Goal: Task Accomplishment & Management: Manage account settings

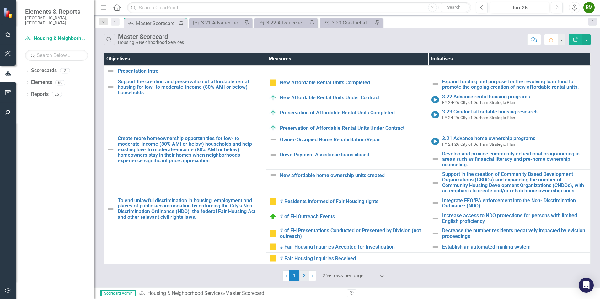
click at [305, 278] on link "2" at bounding box center [304, 276] width 10 height 11
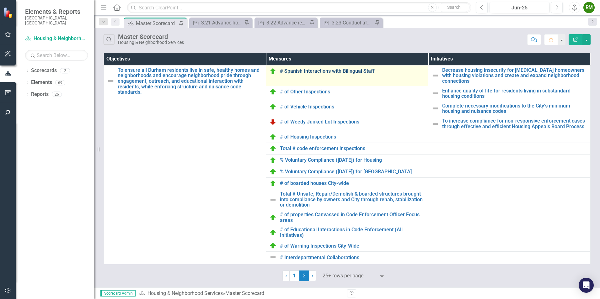
click at [309, 69] on link "# Spanish Interactions with Bilingual Staff" at bounding box center [352, 71] width 145 height 6
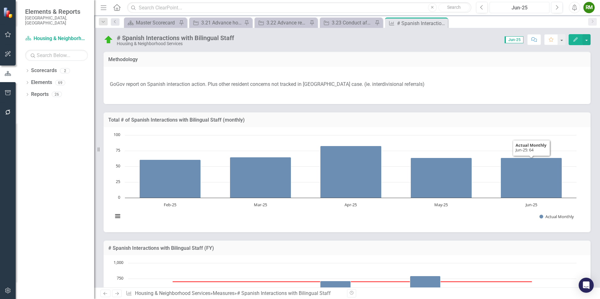
click at [530, 6] on div "Jun-25" at bounding box center [520, 8] width 56 height 8
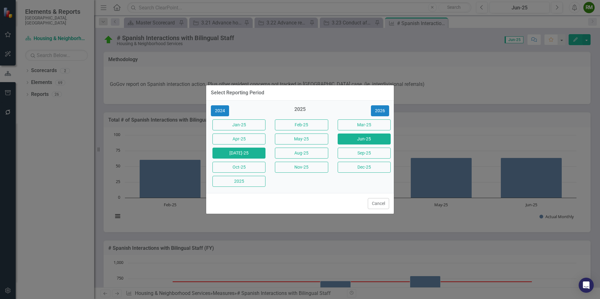
click at [255, 153] on button "[DATE]-25" at bounding box center [238, 153] width 53 height 11
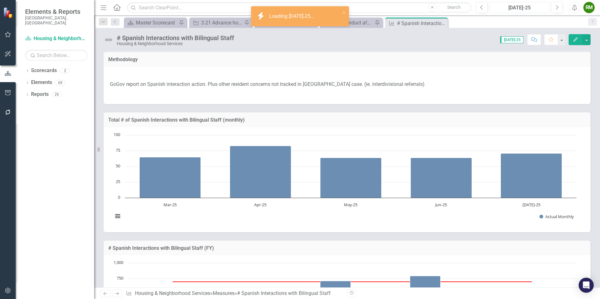
click at [525, 8] on div "[DATE]-25" at bounding box center [520, 8] width 56 height 8
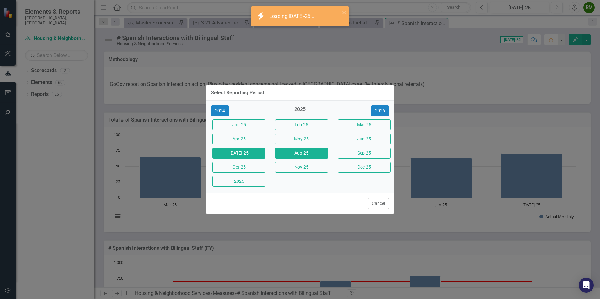
click at [287, 152] on button "Aug-25" at bounding box center [301, 153] width 53 height 11
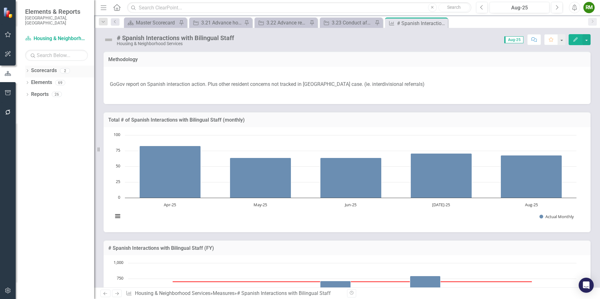
click at [29, 70] on icon "Dropdown" at bounding box center [27, 71] width 4 height 3
click at [19, 68] on icon "Dropdown" at bounding box center [16, 70] width 3 height 4
click at [161, 22] on div "Master Scorecard" at bounding box center [156, 23] width 41 height 8
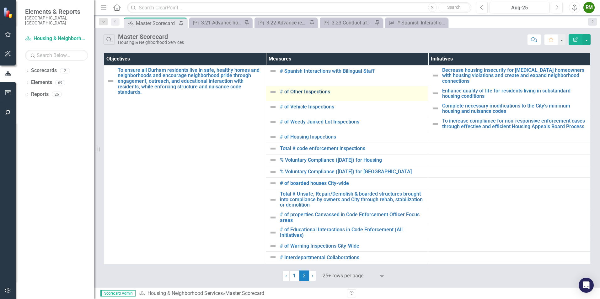
click at [307, 91] on link "# of Other Inspections" at bounding box center [352, 92] width 145 height 6
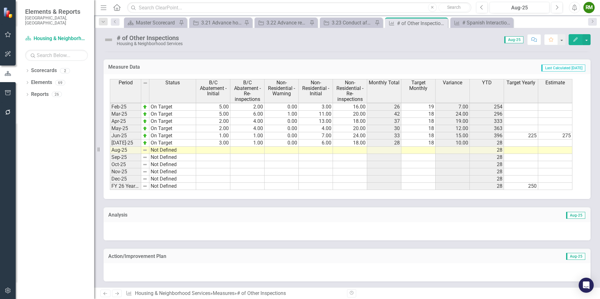
click at [218, 149] on tbody "Oct-23 Target Pending 2.00 1.00 38.00 43.00 84 19 65.00 172 Nov-23 Target Pendi…" at bounding box center [341, 89] width 462 height 202
click at [218, 149] on td at bounding box center [213, 150] width 34 height 7
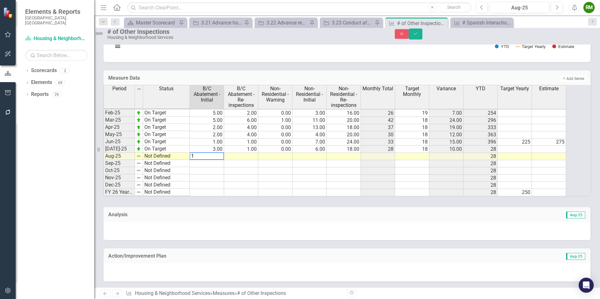
click at [243, 153] on td at bounding box center [241, 156] width 34 height 7
click at [247, 167] on td at bounding box center [241, 170] width 34 height 7
click at [284, 153] on td at bounding box center [275, 156] width 34 height 7
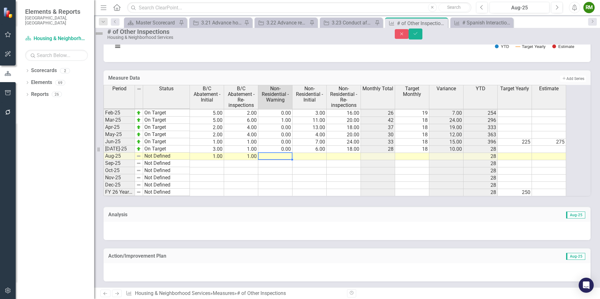
click at [314, 153] on td at bounding box center [309, 156] width 34 height 7
click at [292, 153] on td at bounding box center [275, 156] width 34 height 7
click at [281, 153] on td at bounding box center [275, 156] width 34 height 7
drag, startPoint x: 354, startPoint y: 144, endPoint x: 358, endPoint y: 150, distance: 7.4
click at [354, 146] on td "18.00" at bounding box center [344, 149] width 34 height 7
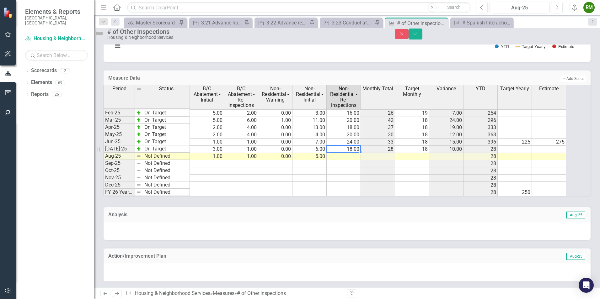
click at [357, 153] on td at bounding box center [344, 156] width 34 height 7
type textarea "21"
click at [104, 169] on div "Period Status B/C Abatement - Initial B/C Abatement - Re-inspections Non-Reside…" at bounding box center [104, 94] width 0 height 205
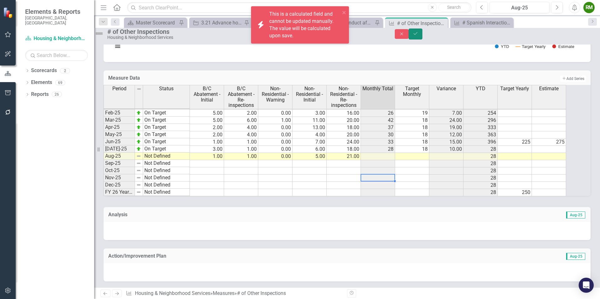
click at [422, 39] on button "Save" at bounding box center [415, 34] width 14 height 11
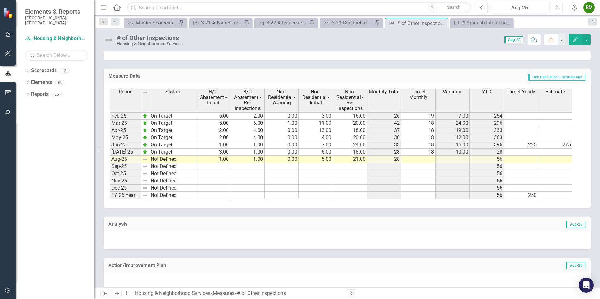
scroll to position [493, 0]
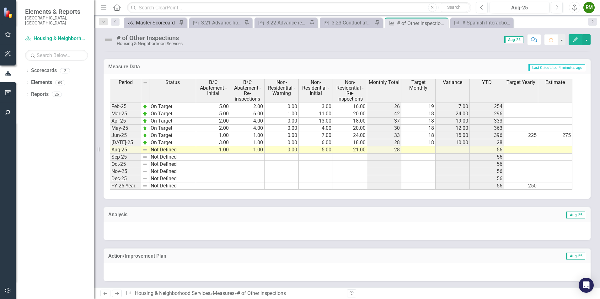
click at [155, 24] on div "Master Scorecard" at bounding box center [156, 23] width 41 height 8
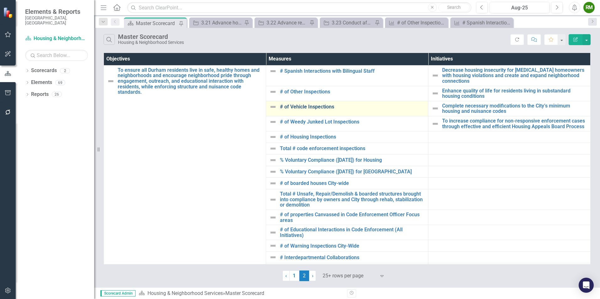
click at [313, 108] on link "# of Vehicle Inspections" at bounding box center [352, 107] width 145 height 6
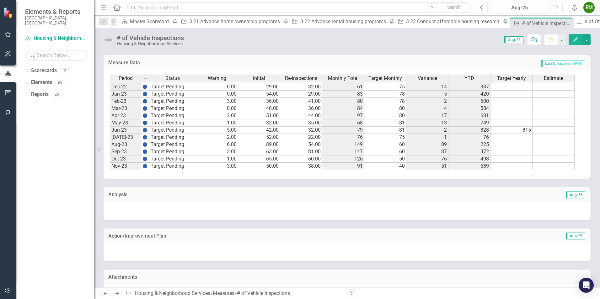
scroll to position [192, 0]
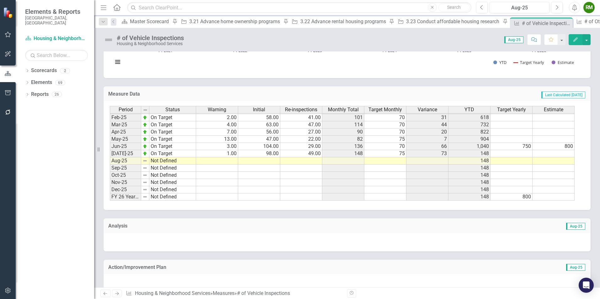
click at [226, 161] on td at bounding box center [217, 160] width 42 height 7
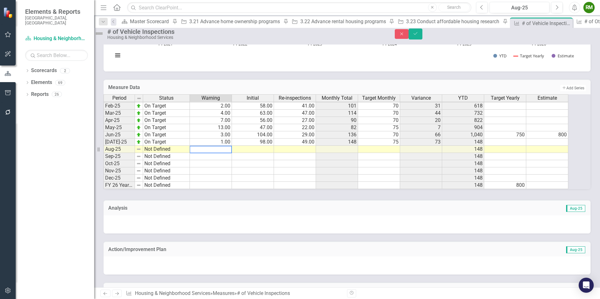
type textarea "6"
click at [270, 153] on td at bounding box center [253, 149] width 42 height 7
click at [267, 160] on td at bounding box center [253, 156] width 42 height 7
click at [268, 153] on td at bounding box center [253, 149] width 42 height 7
click at [314, 153] on td at bounding box center [295, 149] width 42 height 7
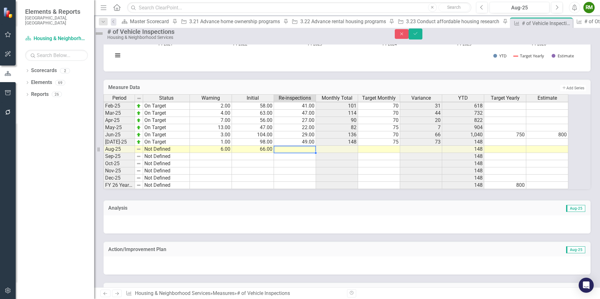
drag, startPoint x: 309, startPoint y: 168, endPoint x: 309, endPoint y: 161, distance: 6.6
click at [309, 160] on td at bounding box center [295, 156] width 42 height 7
click at [309, 153] on td at bounding box center [295, 149] width 42 height 7
type textarea "45"
click at [104, 179] on div "Period Status Warning Initial Re-inspections Monthly Total Target Monthly Varia…" at bounding box center [104, 95] width 0 height 188
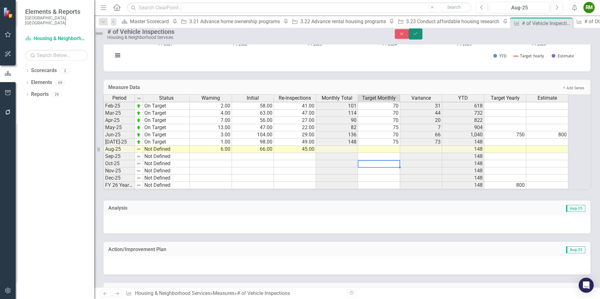
click at [422, 34] on button "Save" at bounding box center [415, 34] width 14 height 11
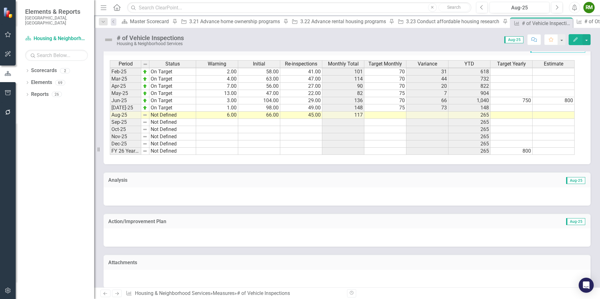
scroll to position [335, 0]
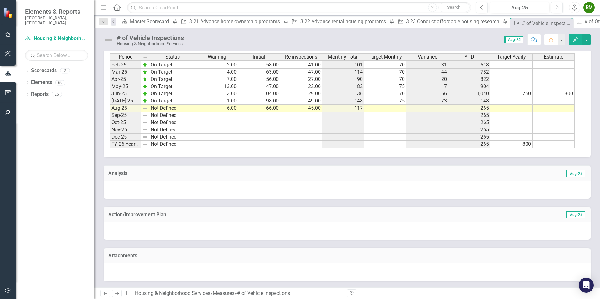
click at [226, 109] on td "6.00" at bounding box center [217, 108] width 42 height 7
click at [224, 115] on td at bounding box center [217, 115] width 42 height 7
click at [150, 24] on div "Master Scorecard" at bounding box center [150, 22] width 41 height 8
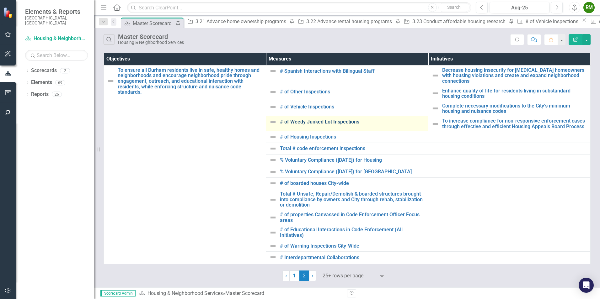
click at [291, 120] on link "# of Weedy Junked Lot Inspections" at bounding box center [352, 122] width 145 height 6
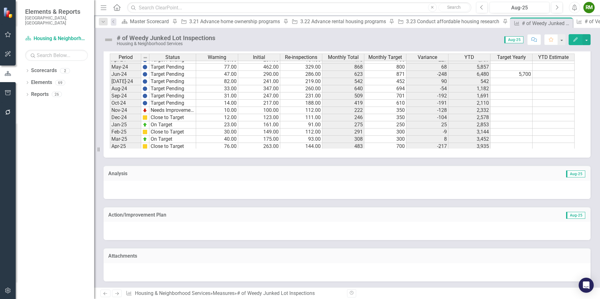
scroll to position [251, 0]
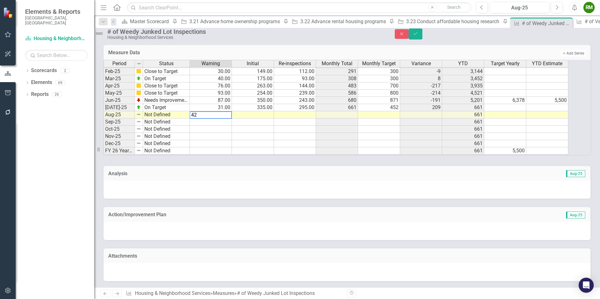
click at [257, 111] on td at bounding box center [253, 114] width 42 height 7
click at [265, 111] on td at bounding box center [253, 114] width 42 height 7
click at [311, 112] on td at bounding box center [295, 114] width 42 height 7
click at [303, 111] on td at bounding box center [295, 114] width 42 height 7
type textarea "239"
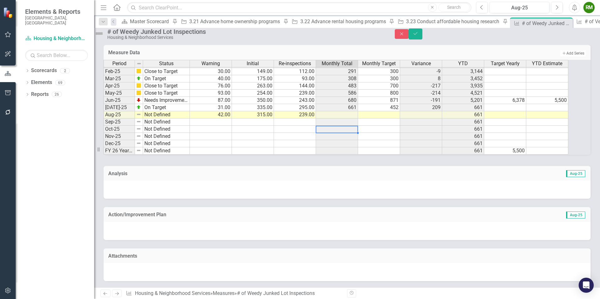
click at [340, 126] on td at bounding box center [337, 129] width 42 height 7
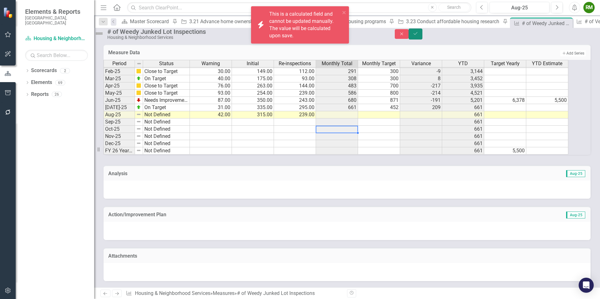
click at [418, 36] on icon "Save" at bounding box center [415, 33] width 6 height 4
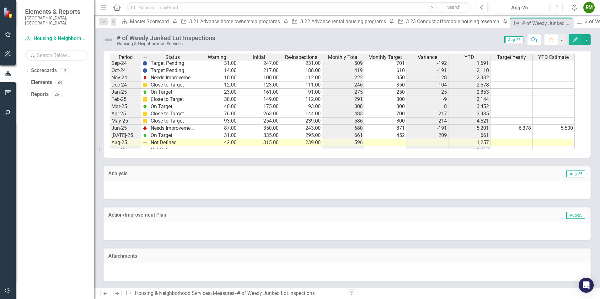
scroll to position [317, 0]
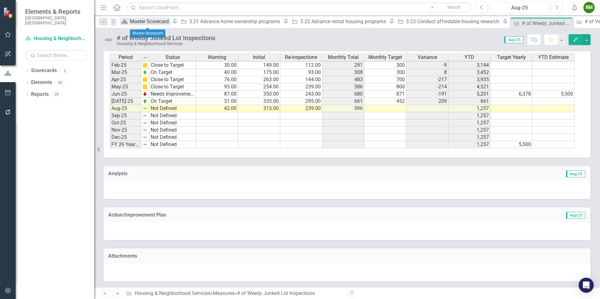
click at [142, 25] on div "Master Scorecard" at bounding box center [150, 22] width 41 height 8
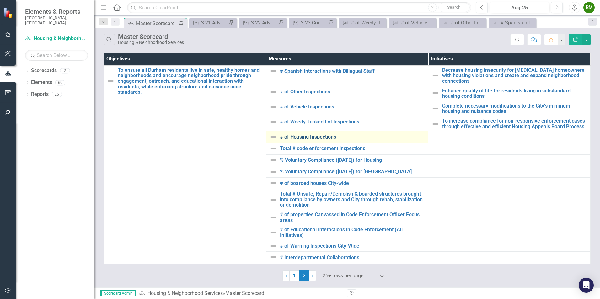
click at [311, 136] on link "# of Housing Inspections" at bounding box center [352, 137] width 145 height 6
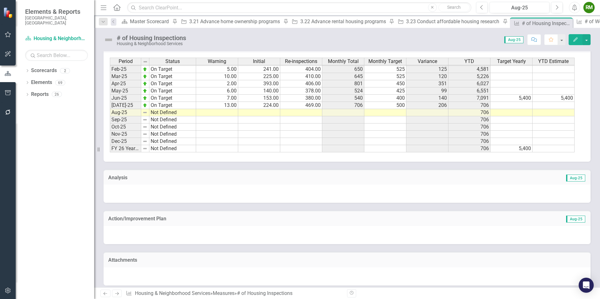
scroll to position [400, 0]
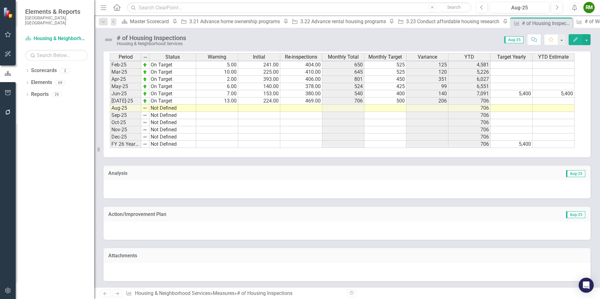
click at [230, 108] on td at bounding box center [217, 108] width 42 height 7
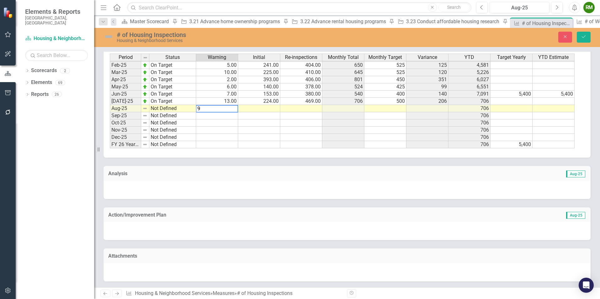
type textarea "9"
click at [269, 106] on td at bounding box center [259, 108] width 42 height 7
click at [268, 109] on td at bounding box center [259, 108] width 42 height 7
type textarea "215"
click at [290, 109] on td at bounding box center [301, 108] width 42 height 7
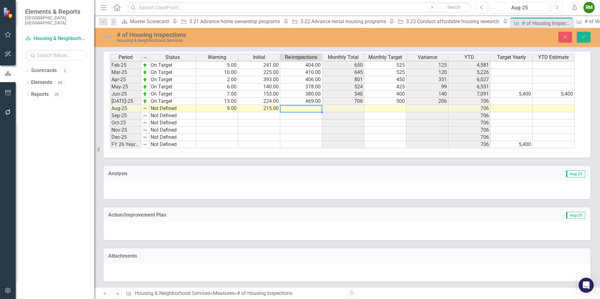
click at [311, 109] on td at bounding box center [301, 108] width 42 height 7
type textarea "436"
click at [375, 112] on td at bounding box center [385, 108] width 42 height 7
click at [580, 38] on button "Save" at bounding box center [584, 37] width 14 height 11
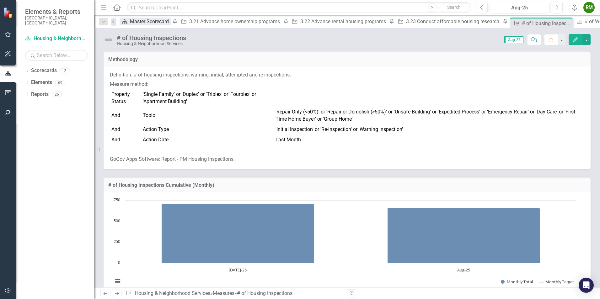
click at [139, 25] on div "Master Scorecard" at bounding box center [150, 22] width 41 height 8
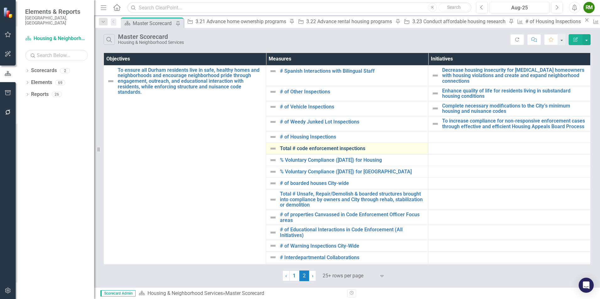
click at [301, 147] on link "Total # code enforcement inspections" at bounding box center [352, 149] width 145 height 6
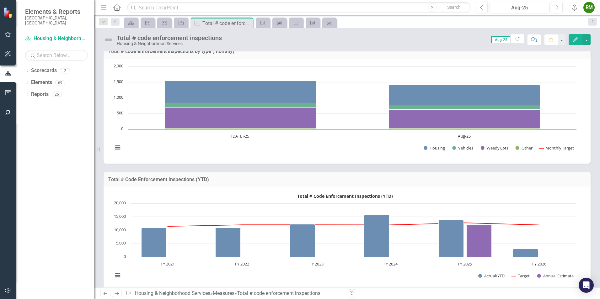
scroll to position [94, 0]
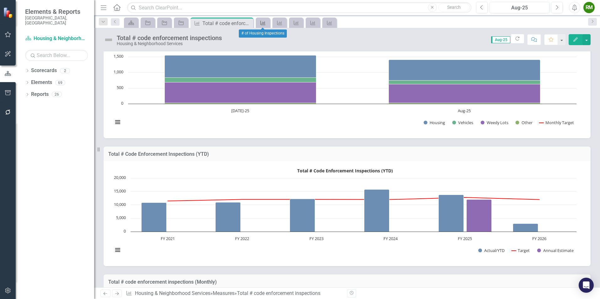
click at [262, 22] on icon "Measure" at bounding box center [263, 22] width 6 height 5
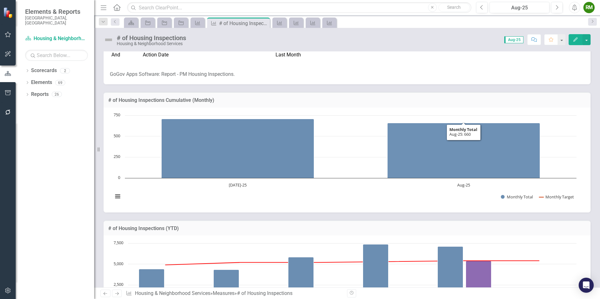
scroll to position [94, 0]
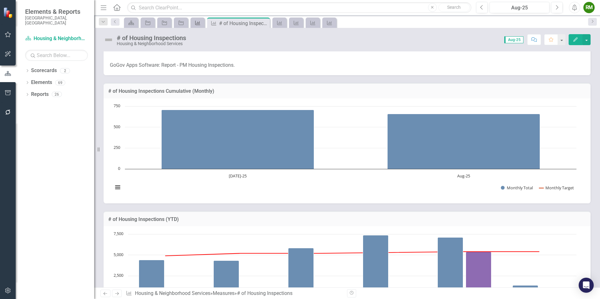
click at [197, 23] on icon "Measure" at bounding box center [197, 22] width 6 height 5
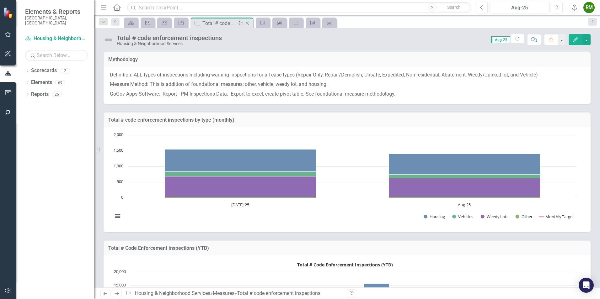
click at [248, 23] on icon "Close" at bounding box center [247, 23] width 6 height 5
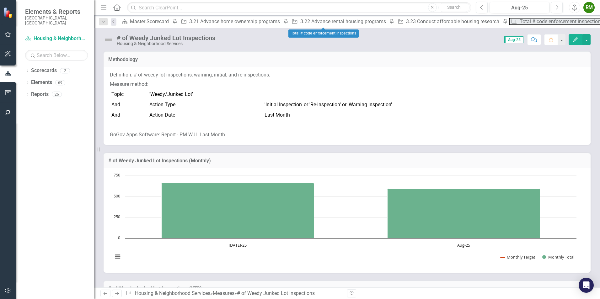
drag, startPoint x: 321, startPoint y: 23, endPoint x: 320, endPoint y: 17, distance: 6.0
click at [320, 17] on div "Dropdown Search Scorecard Master Scorecard Pin Initiative 3.21 Advance home own…" at bounding box center [347, 21] width 506 height 13
click at [519, 21] on div "Total # code enforcement inspections" at bounding box center [561, 22] width 85 height 8
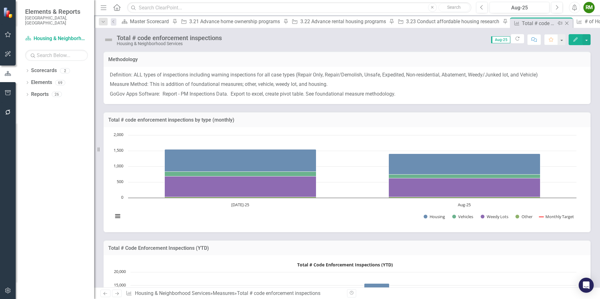
click at [563, 23] on icon "Close" at bounding box center [566, 23] width 6 height 5
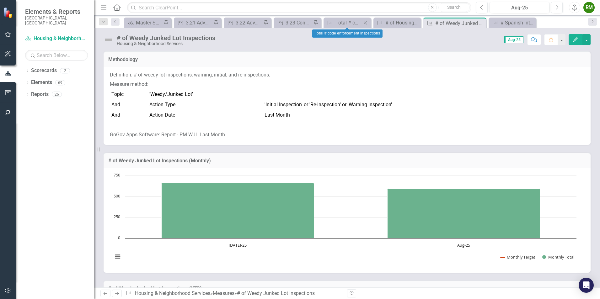
click at [366, 23] on icon "Close" at bounding box center [365, 22] width 6 height 5
click at [400, 21] on icon "Close" at bounding box center [399, 22] width 6 height 5
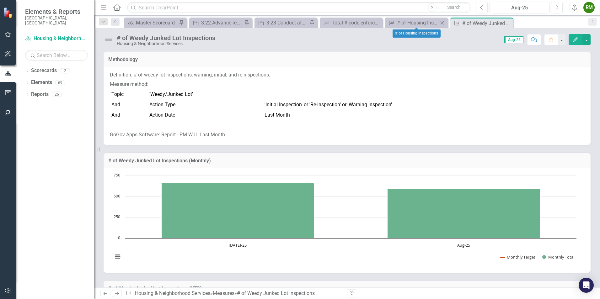
click at [443, 21] on icon "Close" at bounding box center [442, 22] width 6 height 5
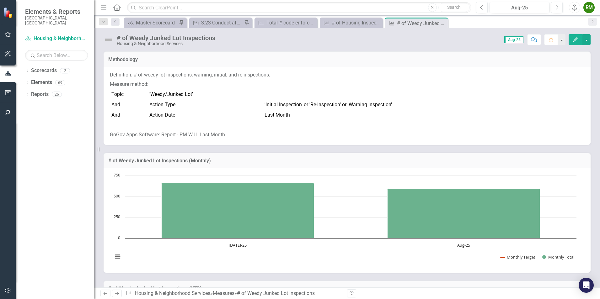
click at [0, 0] on icon "Close" at bounding box center [0, 0] width 0 height 0
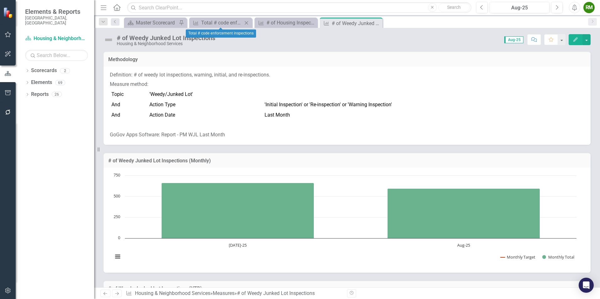
click at [247, 21] on icon "Close" at bounding box center [246, 22] width 6 height 5
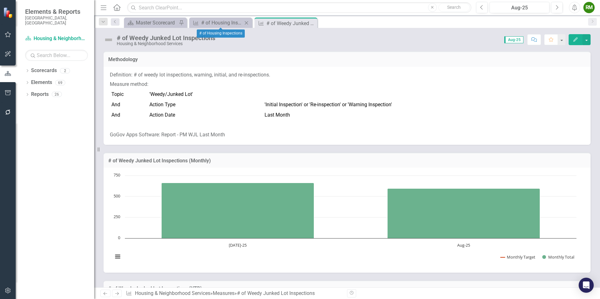
click at [246, 23] on icon "Close" at bounding box center [246, 22] width 6 height 5
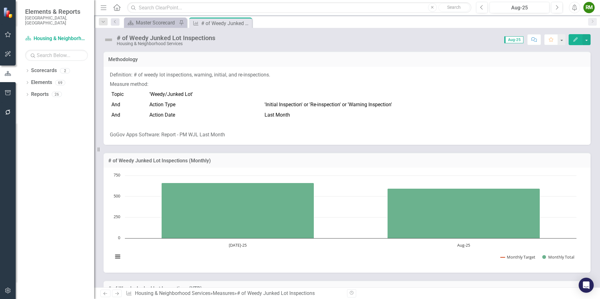
click at [0, 0] on icon "Close" at bounding box center [0, 0] width 0 height 0
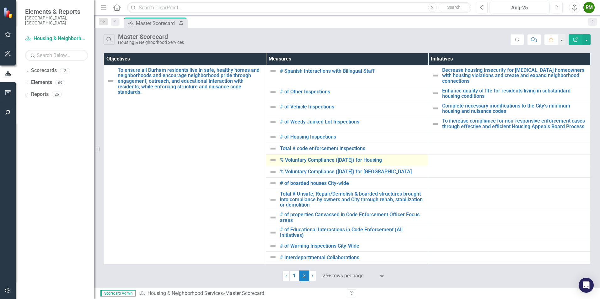
scroll to position [31, 0]
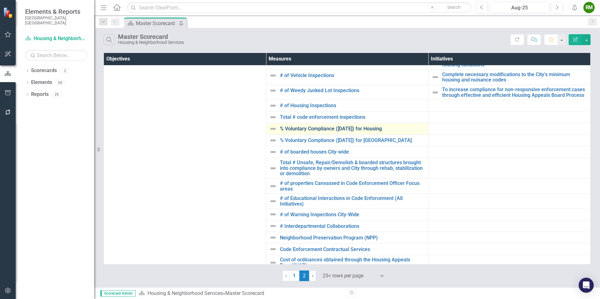
click at [316, 130] on link "% Voluntary Compliance ([DATE]) for Housing" at bounding box center [352, 129] width 145 height 6
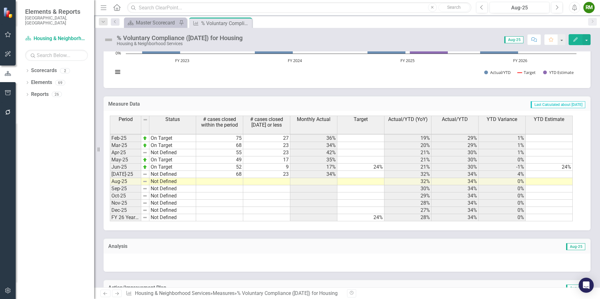
click at [235, 182] on tbody "Dec-23 Not Defined 102 21 21% 32% 17% 1% Jan-24 On Target 99 20 20% 23% 18% 0% …" at bounding box center [341, 128] width 463 height 188
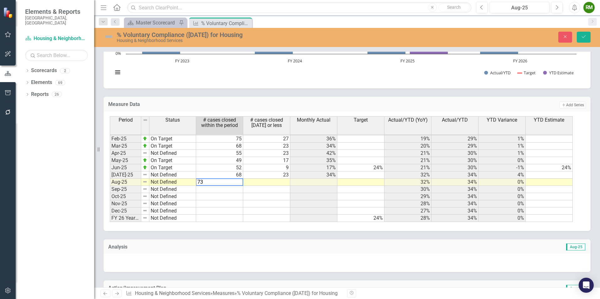
type textarea "73"
click at [277, 183] on td at bounding box center [266, 182] width 47 height 7
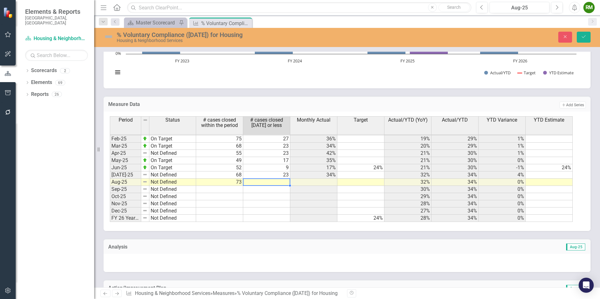
drag, startPoint x: 270, startPoint y: 191, endPoint x: 271, endPoint y: 183, distance: 8.0
click at [270, 190] on td at bounding box center [266, 189] width 47 height 7
click at [271, 180] on td at bounding box center [266, 182] width 47 height 7
type textarea "17"
click at [110, 200] on div "Period Status # cases closed within the period # cases closed within 35 days or…" at bounding box center [110, 122] width 0 height 199
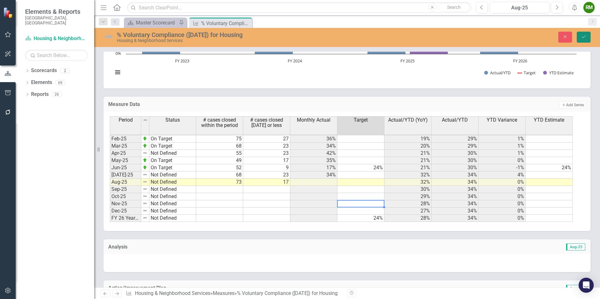
click at [582, 35] on icon "Save" at bounding box center [584, 37] width 6 height 4
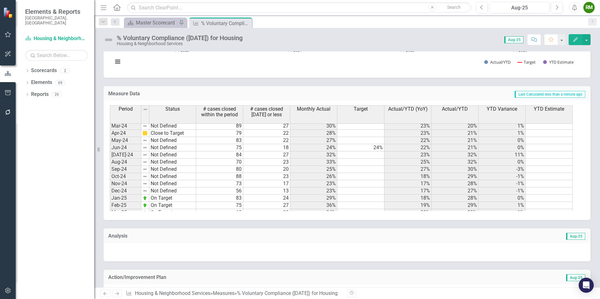
scroll to position [251, 0]
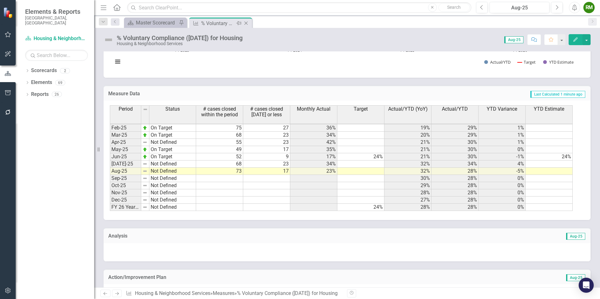
click at [246, 23] on icon "Close" at bounding box center [246, 23] width 6 height 5
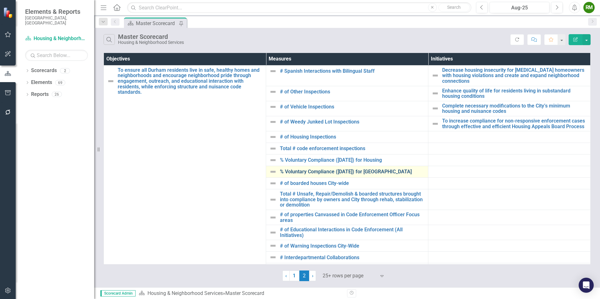
click at [327, 171] on link "% Voluntary Compliance ([DATE]) for [GEOGRAPHIC_DATA]" at bounding box center [352, 172] width 145 height 6
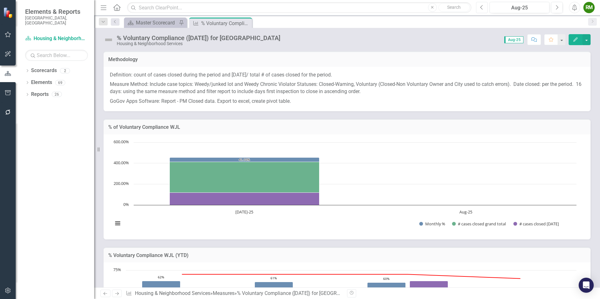
click at [485, 11] on button "Previous" at bounding box center [482, 7] width 12 height 11
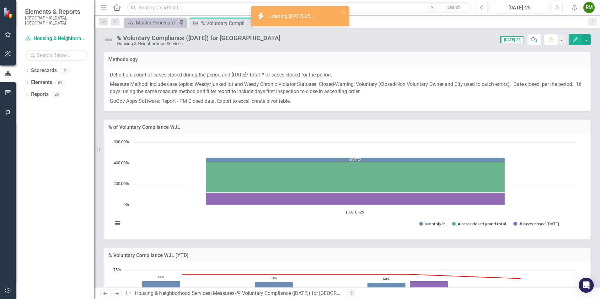
click at [556, 5] on icon "button" at bounding box center [557, 7] width 3 height 4
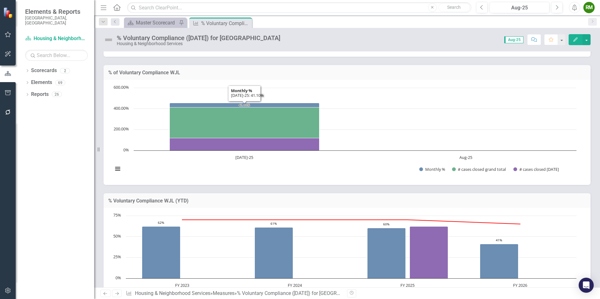
scroll to position [63, 0]
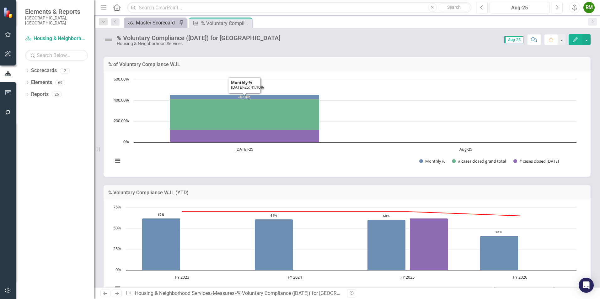
click at [151, 23] on div "Master Scorecard" at bounding box center [156, 23] width 41 height 8
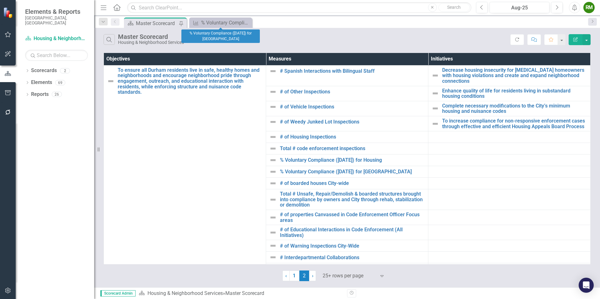
click at [0, 0] on icon "Close" at bounding box center [0, 0] width 0 height 0
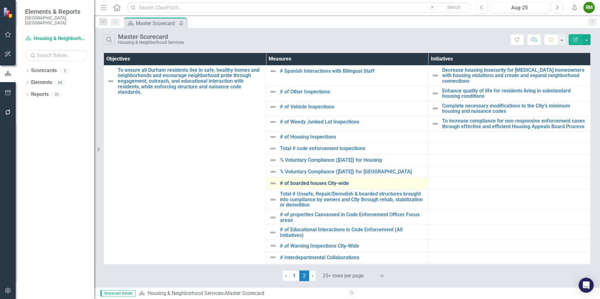
click at [311, 183] on link "# of boarded houses City-wide" at bounding box center [352, 184] width 145 height 6
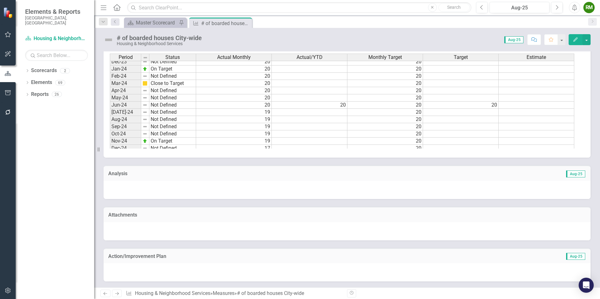
scroll to position [280, 0]
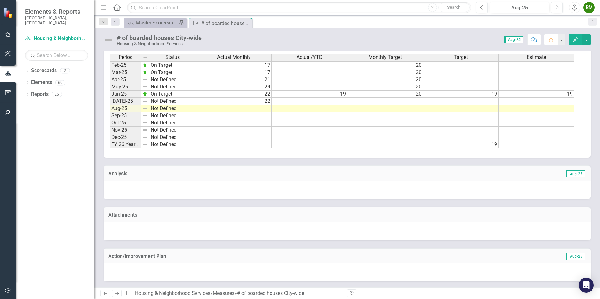
click at [259, 108] on td at bounding box center [234, 108] width 76 height 7
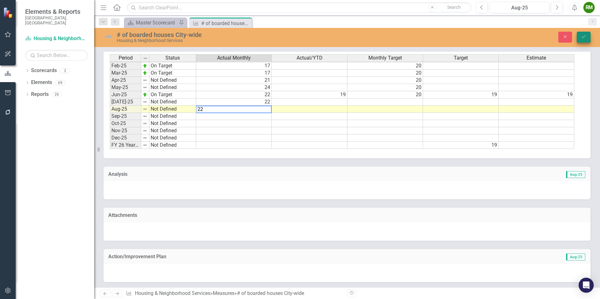
type textarea "22"
click at [582, 38] on icon "submit" at bounding box center [584, 36] width 4 height 3
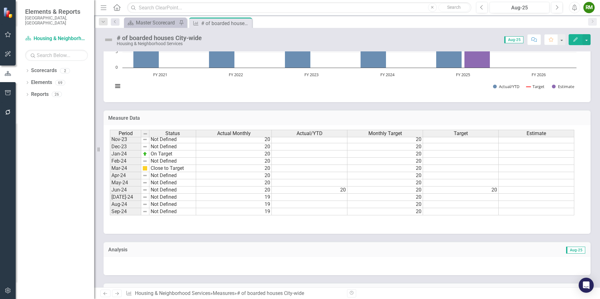
scroll to position [317, 0]
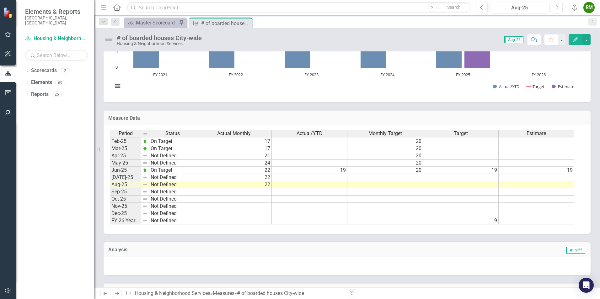
click at [165, 184] on tbody "Oct-23 Not Defined Nov-23 Not Defined Dec-23 Not Defined Jan-24 On Target Feb-2…" at bounding box center [153, 123] width 86 height 202
click at [165, 184] on td "Not Defined" at bounding box center [172, 184] width 47 height 7
click at [164, 185] on td "Not Defined" at bounding box center [172, 184] width 47 height 7
type textarea "Not Defined"
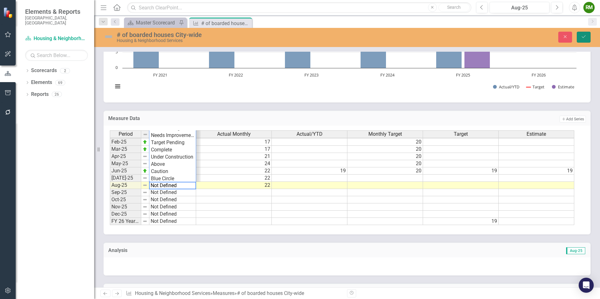
click at [577, 37] on button "Save" at bounding box center [584, 37] width 14 height 11
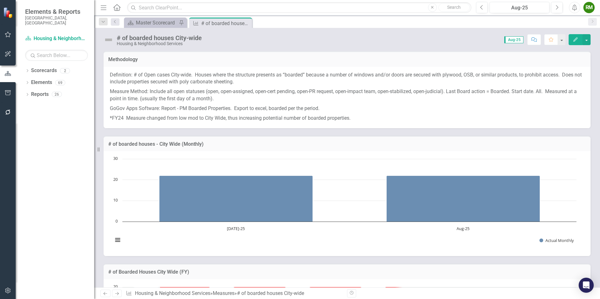
click at [0, 0] on icon "Close" at bounding box center [0, 0] width 0 height 0
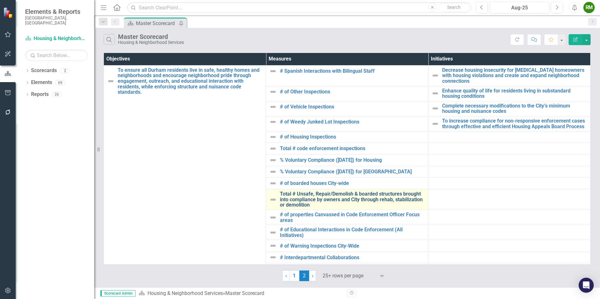
click at [299, 197] on link "Total # Unsafe, Repair/Demolish & boarded structures brought into compliance by…" at bounding box center [352, 199] width 145 height 17
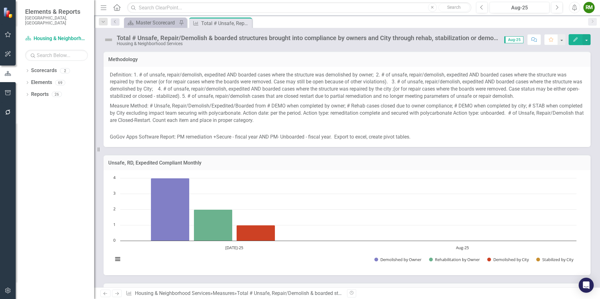
drag, startPoint x: 306, startPoint y: 191, endPoint x: 308, endPoint y: 189, distance: 3.6
click at [308, 189] on rect "Interactive chart" at bounding box center [345, 222] width 470 height 94
click at [152, 22] on div "Master Scorecard" at bounding box center [156, 23] width 41 height 8
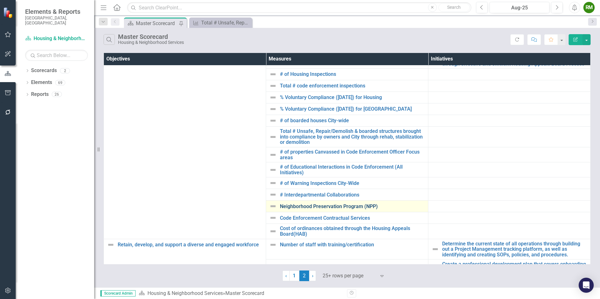
scroll to position [94, 0]
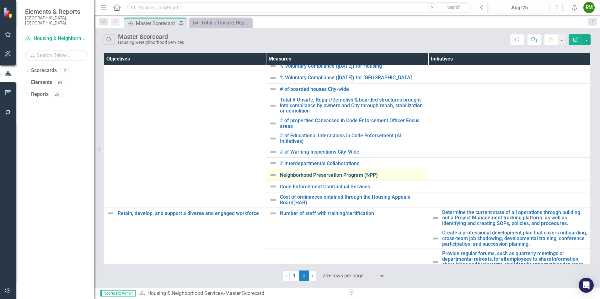
click at [343, 174] on link "Neighborhood Preservation Program (NPP)" at bounding box center [352, 176] width 145 height 6
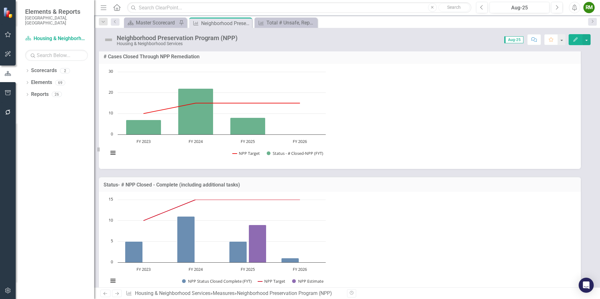
scroll to position [317, 0]
click at [246, 23] on icon "Close" at bounding box center [246, 23] width 6 height 5
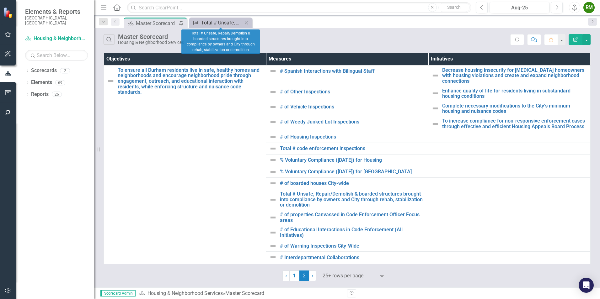
click at [216, 21] on div "Total # Unsafe, Repair/Demolish & boarded structures brought into compliance by…" at bounding box center [221, 23] width 41 height 8
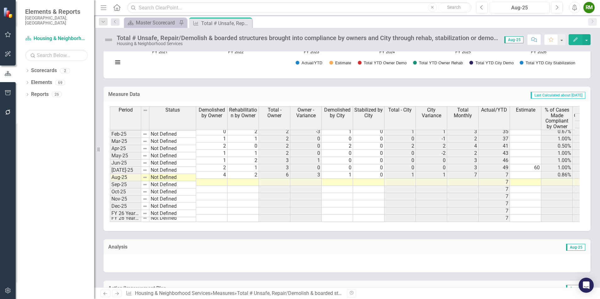
scroll to position [357, 0]
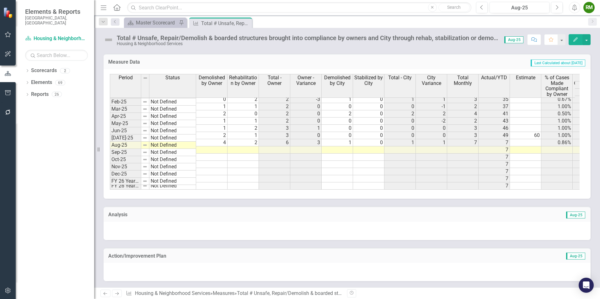
drag, startPoint x: 98, startPoint y: 150, endPoint x: 82, endPoint y: 148, distance: 16.1
click at [82, 148] on div "Elements & Reports City of Durham, NC Scorecard Housing & Neighborhood Services…" at bounding box center [47, 149] width 94 height 299
drag, startPoint x: 99, startPoint y: 149, endPoint x: 69, endPoint y: 159, distance: 31.0
click at [69, 159] on div "Elements & Reports City of Durham, NC Scorecard Housing & Neighborhood Services…" at bounding box center [47, 149] width 94 height 299
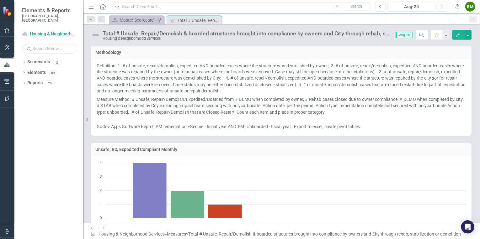
scroll to position [317, 0]
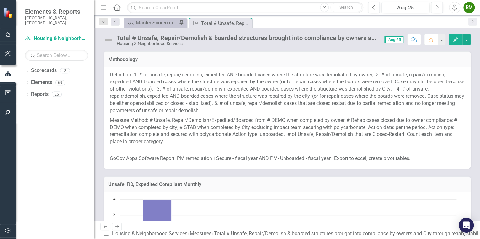
drag, startPoint x: 586, startPoint y: 0, endPoint x: 311, endPoint y: 38, distance: 277.0
click at [311, 38] on div "Total # Unsafe, Repair/Demolish & boarded structures brought into compliance by…" at bounding box center [247, 38] width 261 height 7
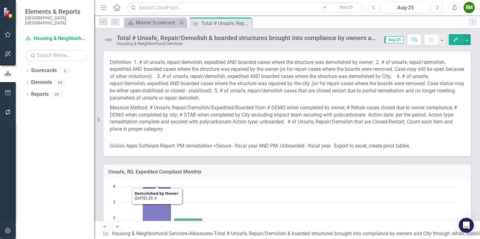
scroll to position [0, 0]
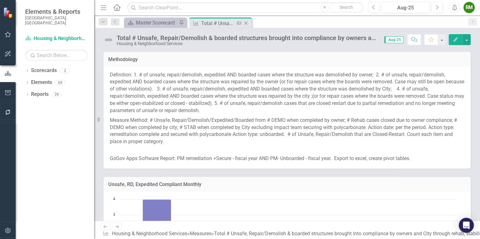
click at [245, 23] on icon "Close" at bounding box center [246, 23] width 6 height 5
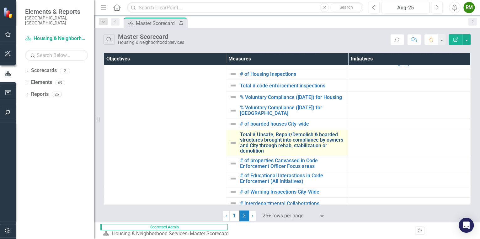
scroll to position [75, 0]
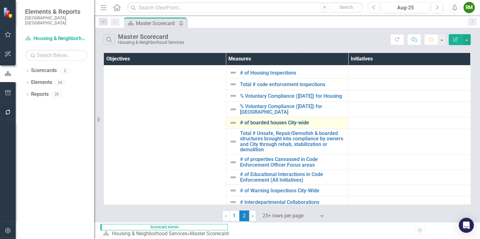
click at [284, 121] on link "# of boarded houses City-wide" at bounding box center [292, 123] width 105 height 6
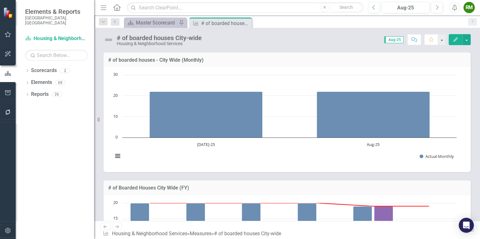
scroll to position [100, 0]
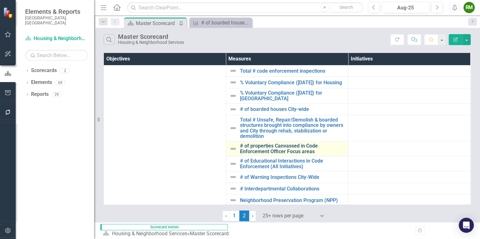
scroll to position [100, 0]
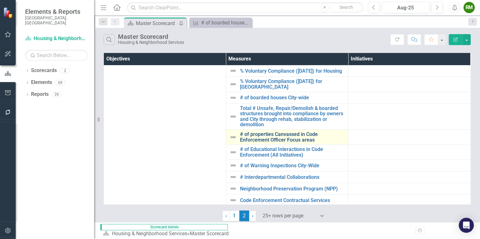
click at [262, 132] on link "# of properties Canvassed in Code Enforcement Officer Focus areas" at bounding box center [292, 137] width 105 height 11
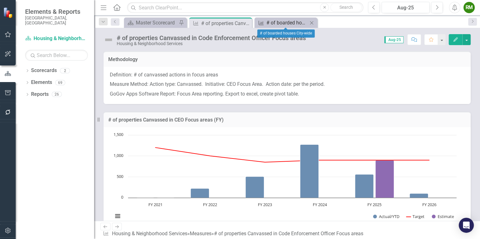
click at [293, 25] on div "# of boarded houses City-wide" at bounding box center [286, 23] width 41 height 8
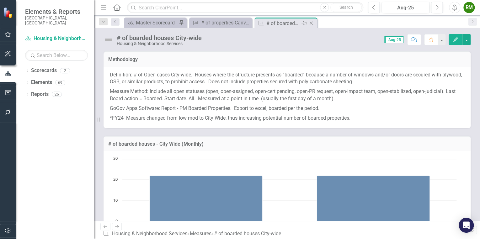
click at [312, 23] on icon "Close" at bounding box center [311, 23] width 6 height 5
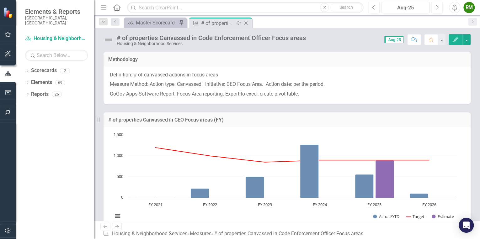
click at [238, 24] on icon "Pin" at bounding box center [238, 23] width 5 height 6
click at [249, 24] on div "Pin" at bounding box center [246, 23] width 6 height 8
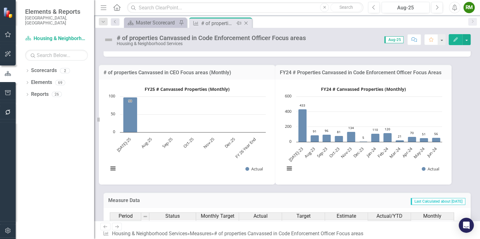
scroll to position [151, 0]
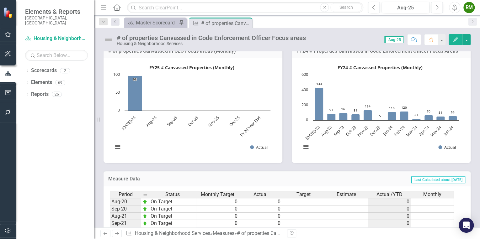
scroll to position [85, 0]
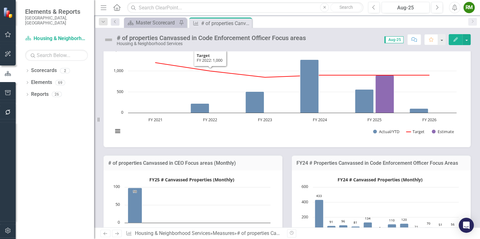
click at [0, 0] on icon "Close" at bounding box center [0, 0] width 0 height 0
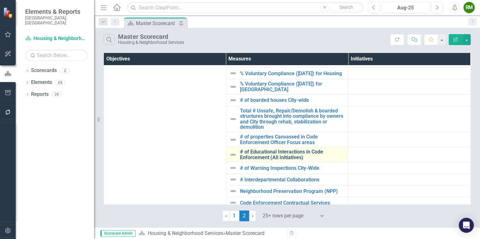
scroll to position [100, 0]
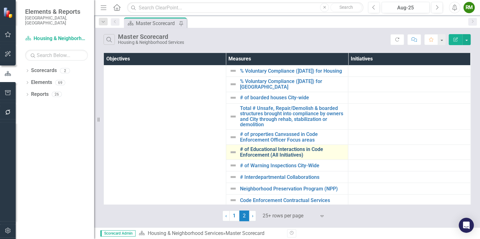
click at [290, 155] on link "# of Educational Interactions in Code Enforcement (All Initiatives)" at bounding box center [292, 152] width 105 height 11
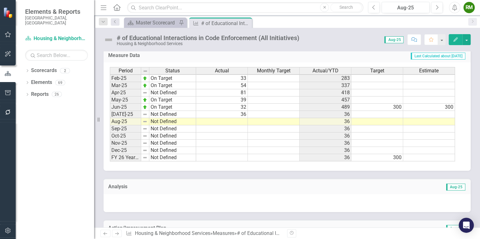
scroll to position [376, 0]
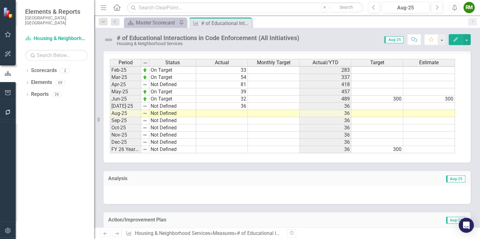
click at [234, 112] on tbody "Sep-23 Target Pending 63 251 Oct-23 Not Defined 52 303 Nov-23 Not Defined 43 34…" at bounding box center [282, 49] width 345 height 210
type textarea "44"
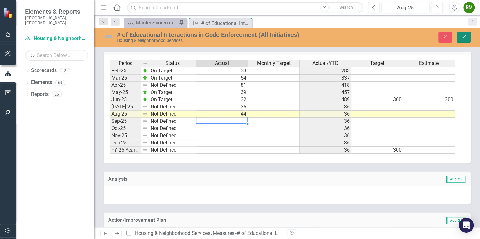
click at [466, 34] on button "Save" at bounding box center [464, 37] width 14 height 11
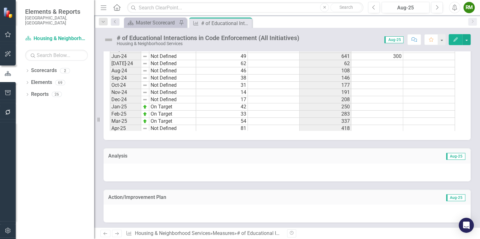
scroll to position [301, 0]
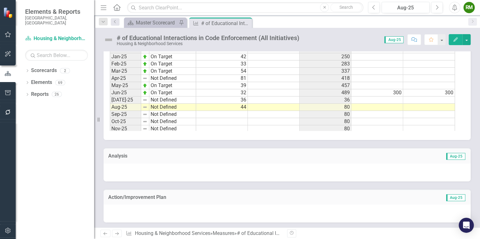
click at [0, 0] on icon "Close" at bounding box center [0, 0] width 0 height 0
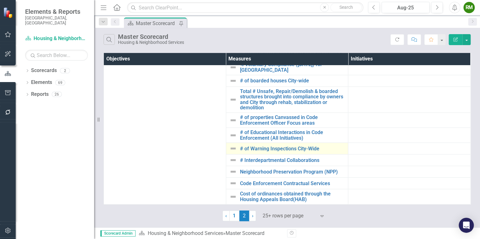
scroll to position [125, 0]
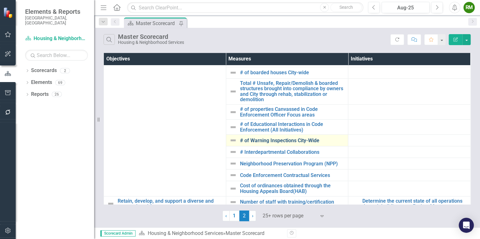
click at [269, 138] on link "# of Warning Inspections City-Wide" at bounding box center [292, 141] width 105 height 6
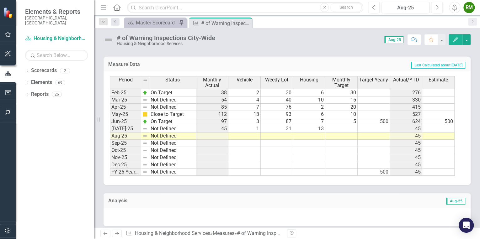
scroll to position [186, 0]
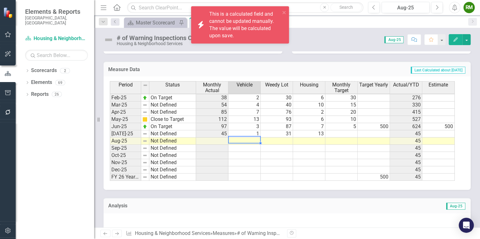
click at [242, 138] on td at bounding box center [244, 141] width 32 height 7
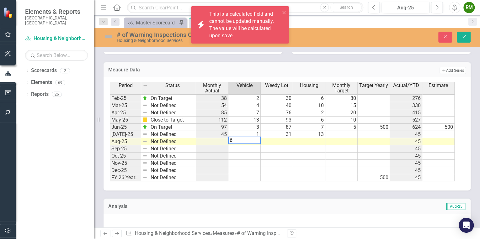
type textarea "6"
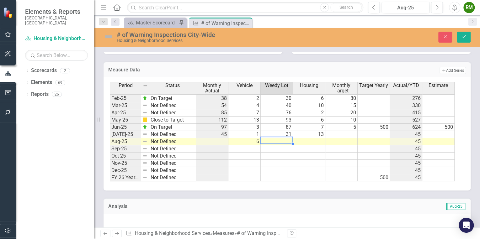
click at [283, 140] on td at bounding box center [277, 141] width 32 height 7
click at [277, 141] on td at bounding box center [277, 141] width 32 height 7
type textarea "42"
click at [305, 141] on td at bounding box center [309, 141] width 32 height 7
click at [314, 139] on td at bounding box center [309, 141] width 32 height 7
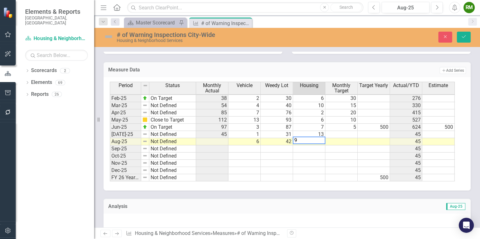
type textarea "9"
click at [110, 157] on div "Period Status Monthly Actual Vehicle Weedy Lot Housing Monthly Target Target Ye…" at bounding box center [110, 85] width 0 height 194
click at [458, 37] on button "Save" at bounding box center [464, 37] width 14 height 11
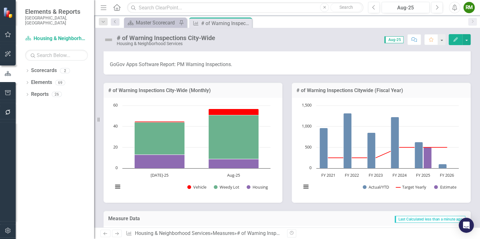
scroll to position [0, 0]
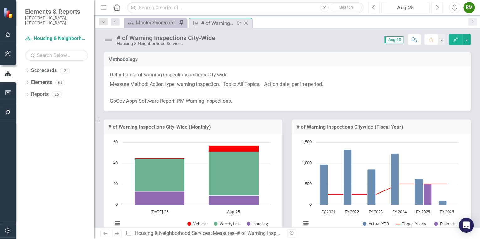
click at [245, 24] on icon "Close" at bounding box center [246, 23] width 6 height 5
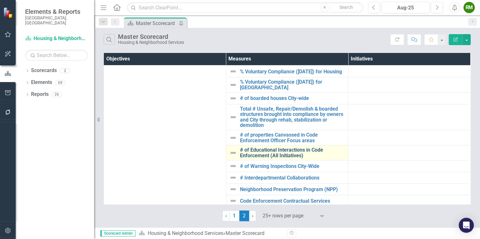
scroll to position [100, 0]
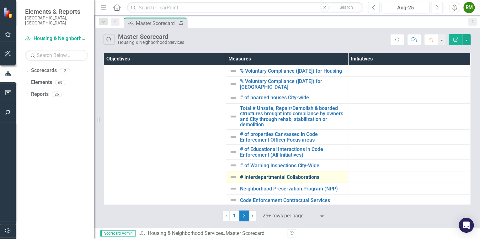
click at [285, 175] on link "# Interdepartmental Collaborations" at bounding box center [292, 178] width 105 height 6
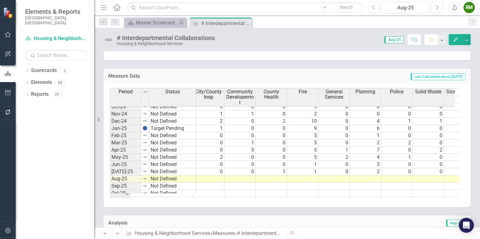
scroll to position [292, 93]
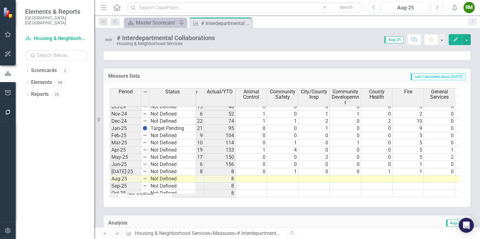
click at [274, 169] on tbody "Sep-23 Not Defined 22 134 0 1 1 0 7 2 9 2 0 0 0 0 0 Oct-23 Not Defined 16 150 0…" at bounding box center [428, 114] width 682 height 210
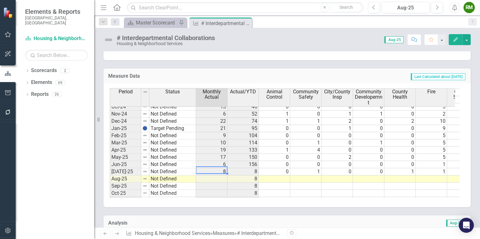
click at [221, 168] on td "8" at bounding box center [211, 171] width 31 height 7
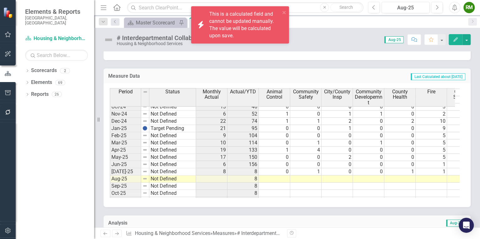
click at [453, 39] on icon "Edit" at bounding box center [456, 39] width 6 height 4
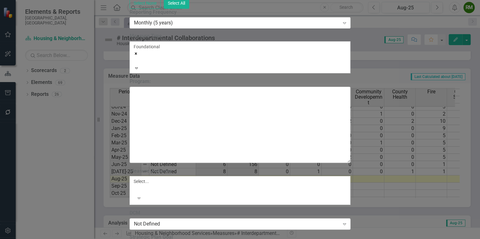
scroll to position [1466, 0]
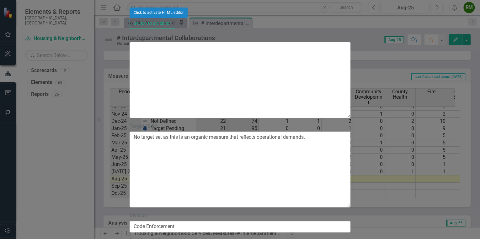
checkbox input "false"
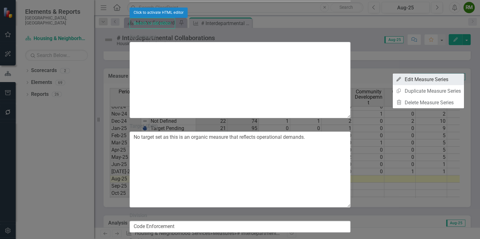
click at [435, 79] on link "Edit Edit Measure Series" at bounding box center [428, 80] width 71 height 12
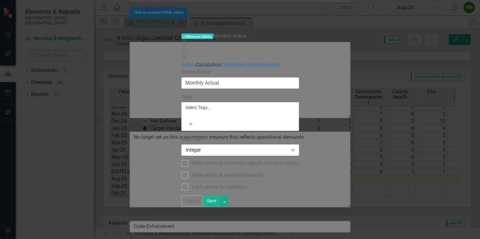
click at [196, 62] on link "Calculation" at bounding box center [208, 65] width 25 height 6
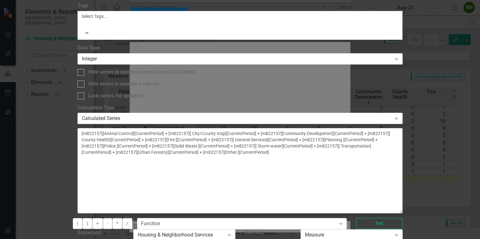
drag, startPoint x: 472, startPoint y: 83, endPoint x: 466, endPoint y: 129, distance: 46.5
click at [402, 129] on textarea "[m822157][Animal Control][CurrentPeriod] + [m822157][ City/County Insp][Current…" at bounding box center [239, 170] width 325 height 85
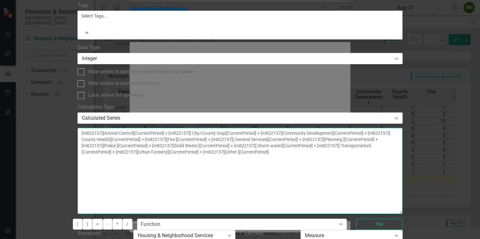
click at [304, 128] on textarea "[m822157][Animal Control][CurrentPeriod] + [m822157][ City/County Insp][Current…" at bounding box center [239, 171] width 325 height 86
click at [295, 128] on textarea "[m822157][Animal Control][CurrentPeriod] + [m822157][ City/County Insp][Current…" at bounding box center [239, 171] width 325 height 86
click at [253, 128] on textarea "[m822157][Animal Control][CurrentPeriod] + [m822157][ City/County Insp][Current…" at bounding box center [239, 171] width 325 height 86
click at [292, 128] on textarea "[m822157][Animal Control][CurrentPeriod] + [m822157][ City/County Insp][Current…" at bounding box center [239, 171] width 325 height 86
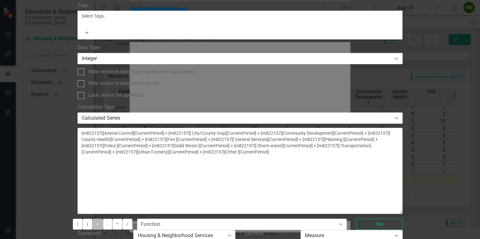
click at [103, 219] on button "+" at bounding box center [97, 224] width 11 height 11
click at [160, 221] on div "Function" at bounding box center [150, 224] width 19 height 7
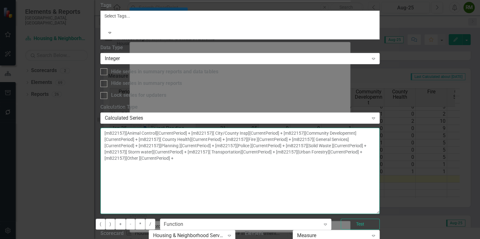
type textarea "[m822157][Animal Control][CurrentPeriod] + [m822157][ City/County Insp][Current…"
click at [379, 128] on textarea "[m822157][Animal Control][CurrentPeriod] + [m822157][ City/County Insp][Current…" at bounding box center [239, 171] width 279 height 86
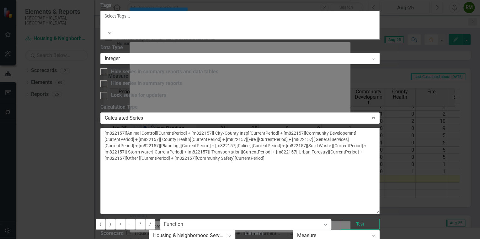
scroll to position [138, 0]
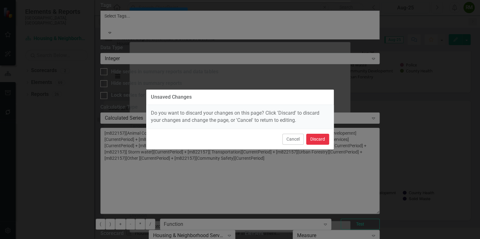
click at [315, 141] on button "Discard" at bounding box center [317, 139] width 23 height 11
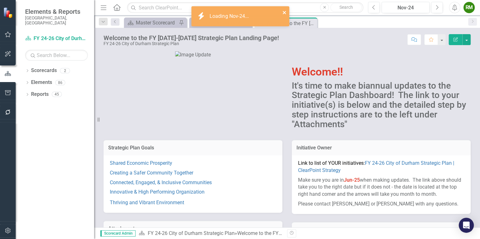
click at [282, 11] on icon "close" at bounding box center [284, 12] width 4 height 5
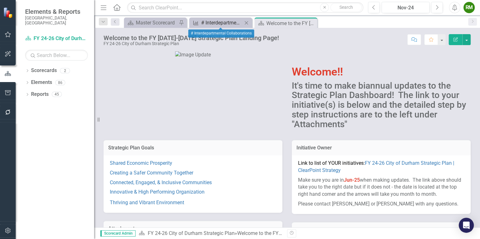
click at [212, 21] on div "# Interdepartmental Collaborations" at bounding box center [221, 23] width 41 height 8
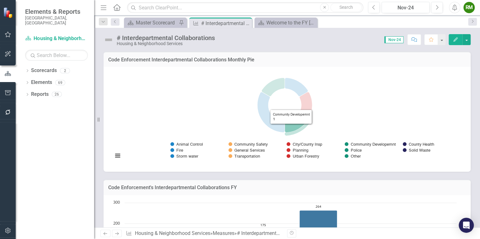
scroll to position [176, 0]
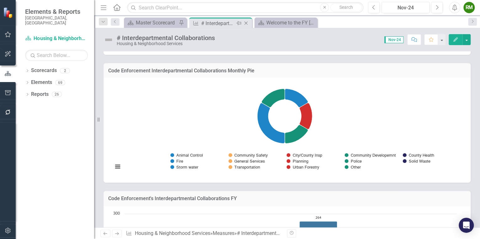
click at [246, 23] on icon "Close" at bounding box center [246, 23] width 6 height 5
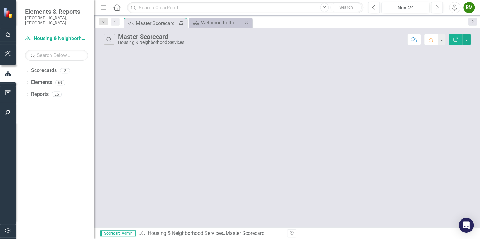
click at [245, 23] on icon "Close" at bounding box center [246, 22] width 6 height 5
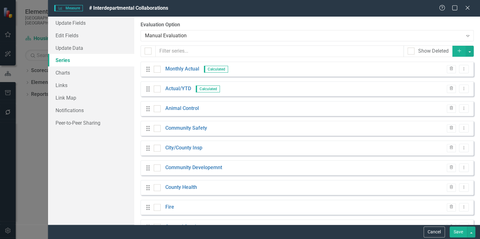
scroll to position [292, 0]
click at [435, 234] on button "Cancel" at bounding box center [433, 232] width 21 height 11
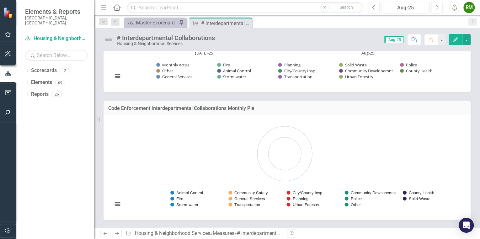
click at [291, 33] on div "# Interdepartmental Collaborations Housing & Neighborhood Services Score: 0.00 …" at bounding box center [287, 37] width 386 height 19
click at [246, 21] on icon "Close" at bounding box center [246, 23] width 6 height 5
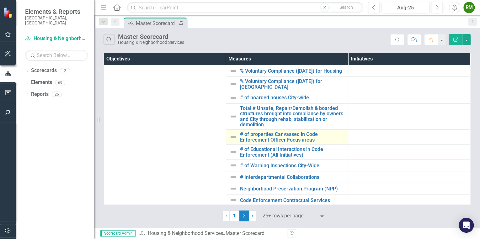
scroll to position [125, 0]
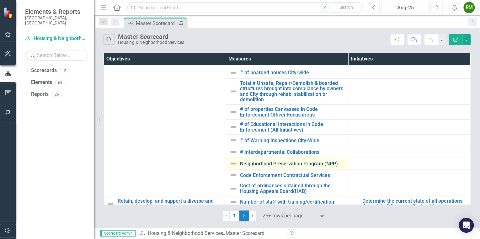
click at [288, 161] on link "Neighborhood Preservation Program (NPP)" at bounding box center [292, 164] width 105 height 6
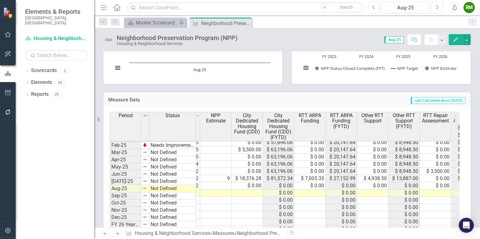
scroll to position [452, 0]
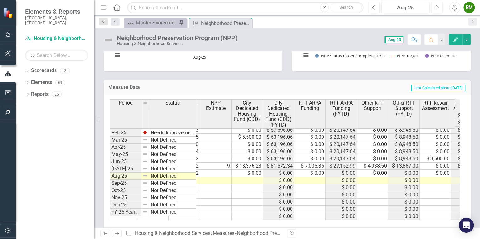
click at [245, 177] on tr "0 1 $ 0.00 $ 0.00 $ 0.00 $ 0.00 $ 0.00 $ 0.00 $ 0.00 $ 0.00" at bounding box center [372, 180] width 847 height 7
click at [242, 177] on td at bounding box center [246, 180] width 31 height 7
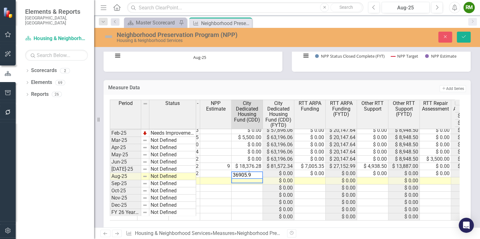
type textarea "36905.93"
click at [311, 178] on td at bounding box center [309, 181] width 31 height 7
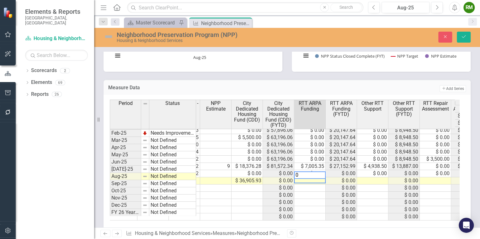
type textarea "0"
click at [367, 178] on td at bounding box center [372, 181] width 31 height 7
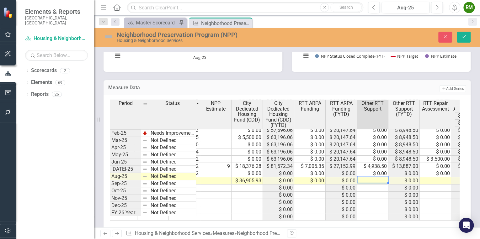
type textarea "0"
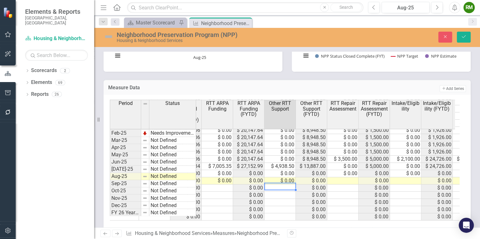
scroll to position [0, 386]
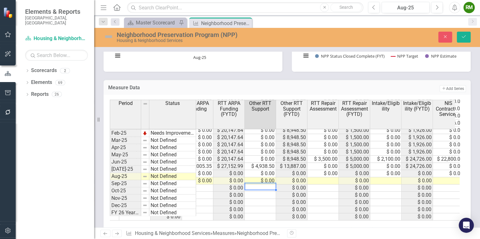
click at [329, 178] on tr "Not Defined 0 1 $ 36,905.93 $ 0.00 $ 0.00 $ 0.00 $ 0.00 $ 0.00 $ 0.00 $ 0.00 $ …" at bounding box center [217, 181] width 933 height 7
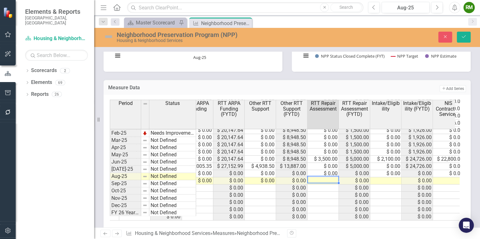
type textarea "0"
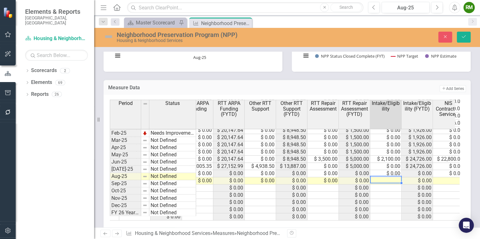
click at [377, 178] on td at bounding box center [385, 181] width 31 height 7
type textarea "0"
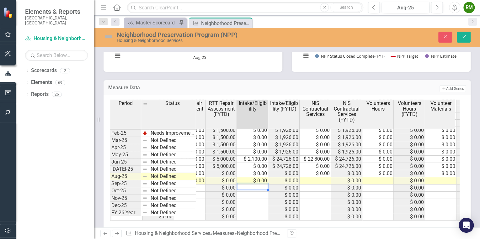
scroll to position [0, 524]
click at [314, 178] on tr "0 1 $ 36,905.93 $ 0.00 $ 0.00 $ 0.00 $ 0.00 $ 0.00 $ 0.00 $ 0.00 $ 0.00 $ 0.00 …" at bounding box center [142, 181] width 816 height 7
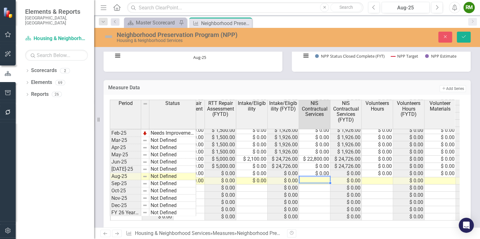
type textarea "0"
click at [382, 172] on tbody "12 $ 0.00 $ 40,204.59 $ 12,941.62 $ 12,941.62 $ 0.00 $ 0.00 $ 0.00 $ 0.00 $ 2,1…" at bounding box center [205, 130] width 690 height 181
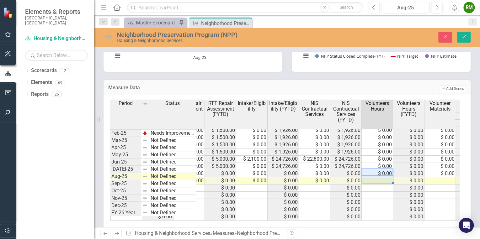
click at [382, 178] on td at bounding box center [377, 181] width 31 height 7
type textarea "0"
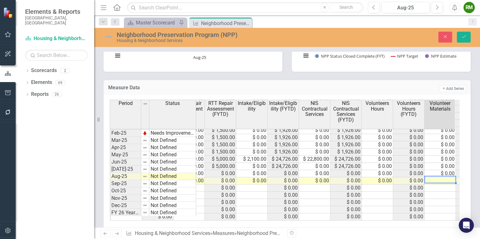
click at [435, 178] on td at bounding box center [439, 181] width 31 height 7
type textarea "0"
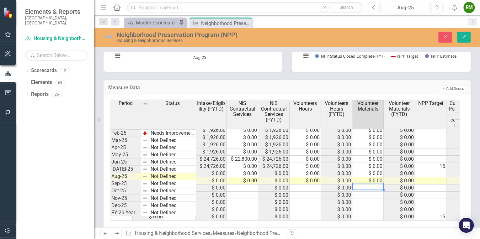
scroll to position [0, 619]
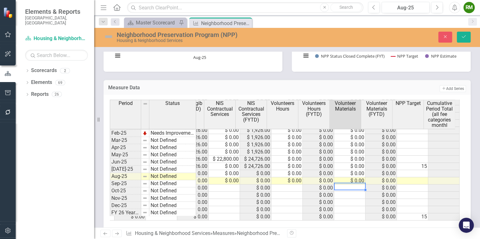
drag, startPoint x: 376, startPoint y: 215, endPoint x: 220, endPoint y: 221, distance: 156.9
click at [220, 221] on div "NPP Status - # Open-Approved (Current) NPP Status - # Open-Active Code Case (Cu…" at bounding box center [287, 162] width 367 height 135
click at [462, 34] on button "Save" at bounding box center [464, 37] width 14 height 11
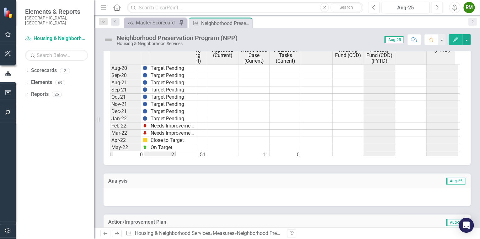
scroll to position [0, 451]
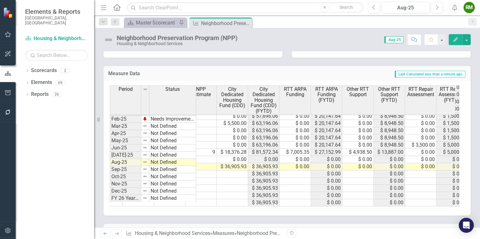
click at [0, 0] on icon "Close" at bounding box center [0, 0] width 0 height 0
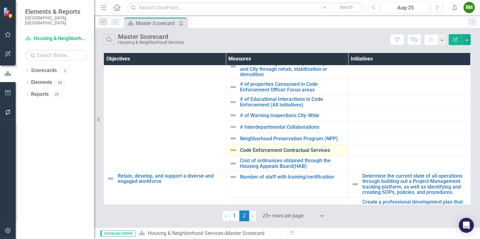
click at [280, 150] on link "Code Enforcement Contractual Services" at bounding box center [292, 151] width 105 height 6
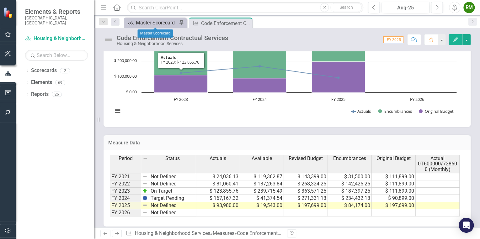
click at [158, 25] on div "Master Scorecard" at bounding box center [156, 23] width 41 height 8
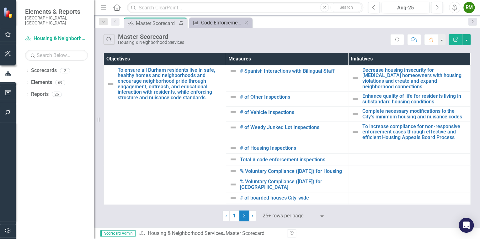
click at [223, 24] on div "Code Enforcement Contractual Services" at bounding box center [221, 23] width 41 height 8
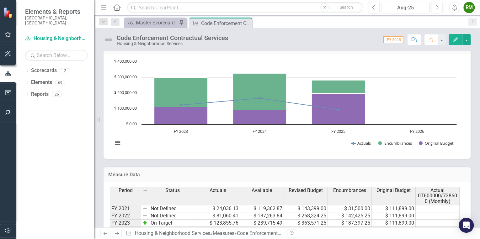
scroll to position [180, 0]
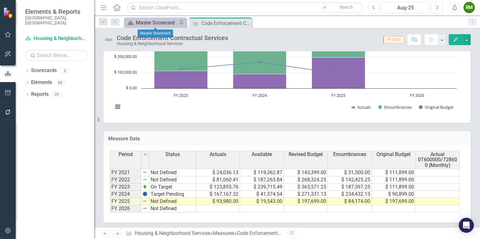
click at [142, 24] on div "Master Scorecard" at bounding box center [156, 23] width 41 height 8
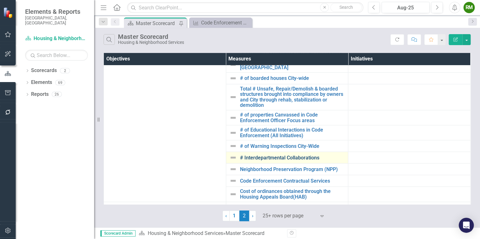
scroll to position [125, 0]
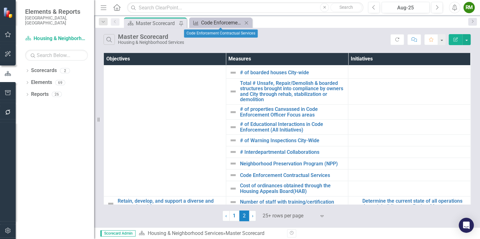
click at [214, 23] on div "Code Enforcement Contractual Services" at bounding box center [221, 23] width 41 height 8
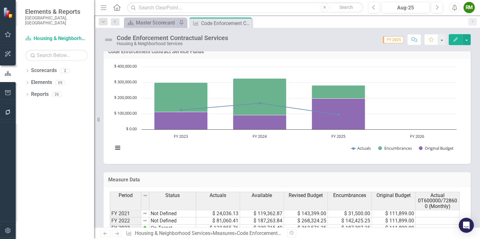
scroll to position [180, 0]
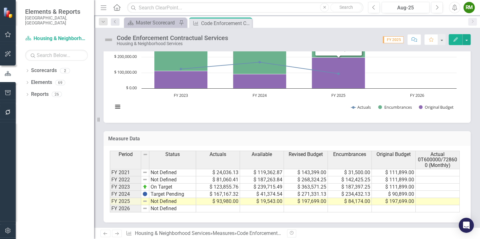
click at [306, 125] on div "Measure Data Last Calculated Period Status Actuals Available Revised Budget Enc…" at bounding box center [287, 173] width 376 height 100
